Goal: Information Seeking & Learning: Understand process/instructions

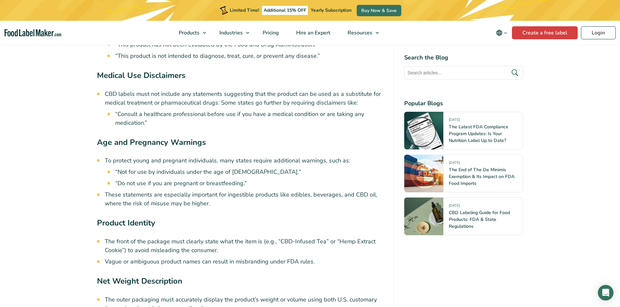
scroll to position [1886, 0]
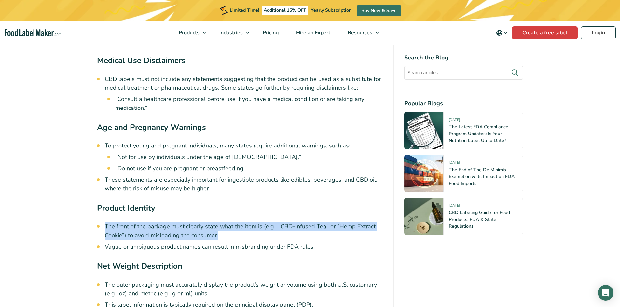
drag, startPoint x: 219, startPoint y: 229, endPoint x: 104, endPoint y: 213, distance: 115.2
click at [105, 222] on li "The front of the package must clearly state what the item is (e.g., “CBD-Infuse…" at bounding box center [244, 231] width 278 height 18
copy li "The front of the package must clearly state what the item is (e.g., “CBD-Infuse…"
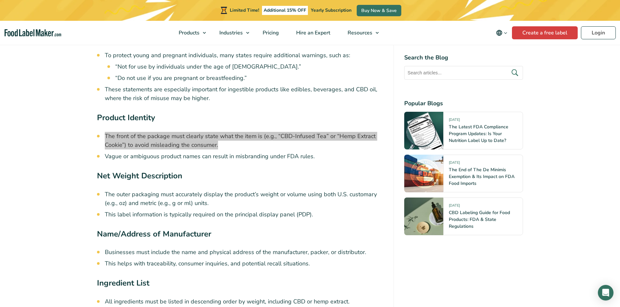
scroll to position [1984, 0]
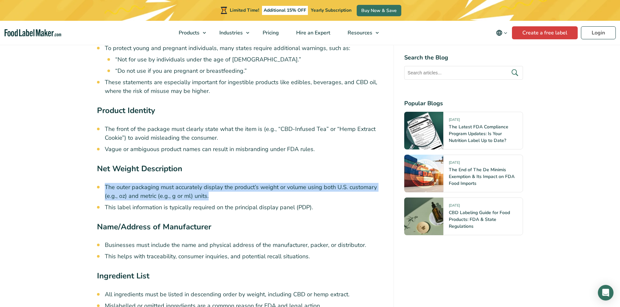
drag, startPoint x: 105, startPoint y: 177, endPoint x: 208, endPoint y: 188, distance: 103.4
click at [208, 188] on li "The outer packaging must accurately display the product’s weight or volume usin…" at bounding box center [244, 192] width 278 height 18
copy li "The outer packaging must accurately display the product’s weight or volume usin…"
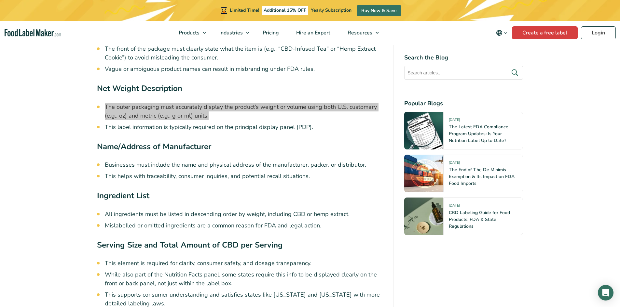
scroll to position [2081, 0]
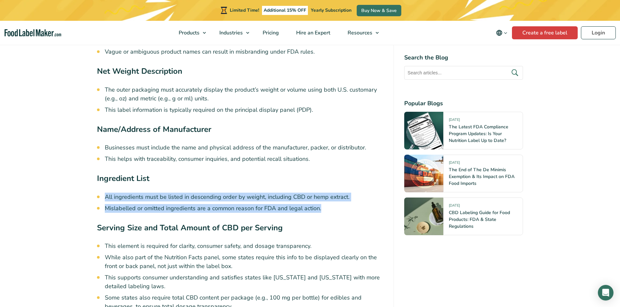
drag, startPoint x: 107, startPoint y: 188, endPoint x: 359, endPoint y: 195, distance: 252.2
click at [359, 195] on ul "All ingredients must be listed in descending order by weight, including CBD or …" at bounding box center [244, 203] width 278 height 20
copy ul "All ingredients must be listed in descending order by weight, including CBD or …"
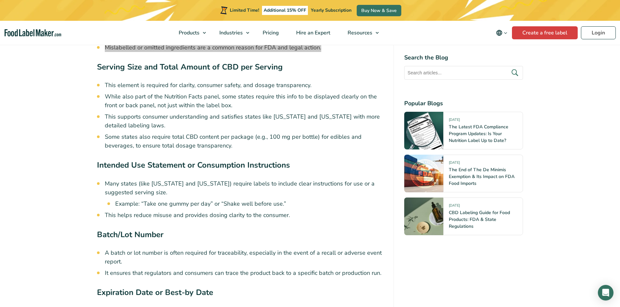
scroll to position [2244, 0]
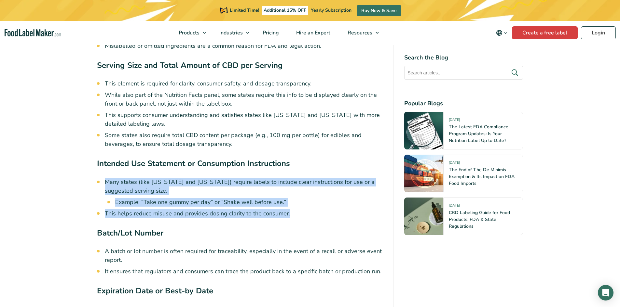
drag, startPoint x: 112, startPoint y: 173, endPoint x: 291, endPoint y: 204, distance: 181.9
click at [291, 204] on ul "Many states (like [US_STATE] and [US_STATE]) require labels to include clear in…" at bounding box center [244, 198] width 278 height 40
copy ul "Many states (like [US_STATE] and [US_STATE]) require labels to include clear in…"
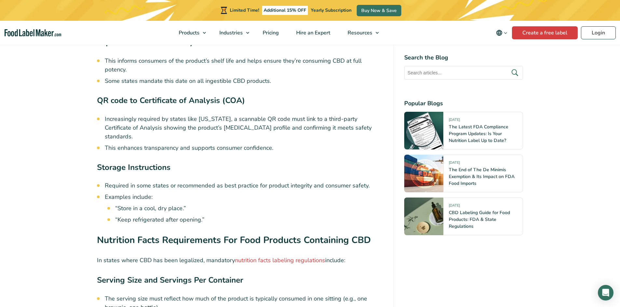
scroll to position [2504, 0]
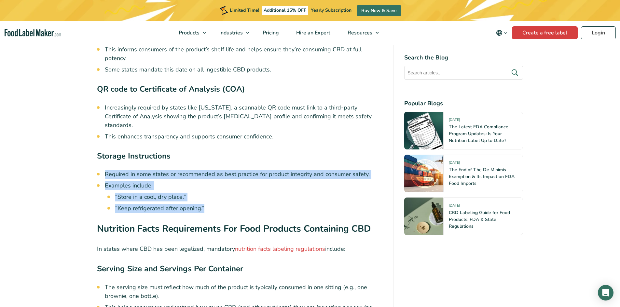
drag, startPoint x: 106, startPoint y: 156, endPoint x: 202, endPoint y: 185, distance: 100.4
click at [202, 185] on ul "Required in some states or recommended as best practice for product integrity a…" at bounding box center [244, 191] width 278 height 43
copy ul "Required in some states or recommended as best practice for product integrity a…"
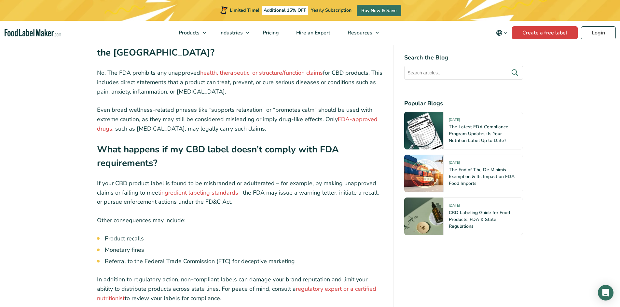
scroll to position [5561, 0]
